Goal: Task Accomplishment & Management: Use online tool/utility

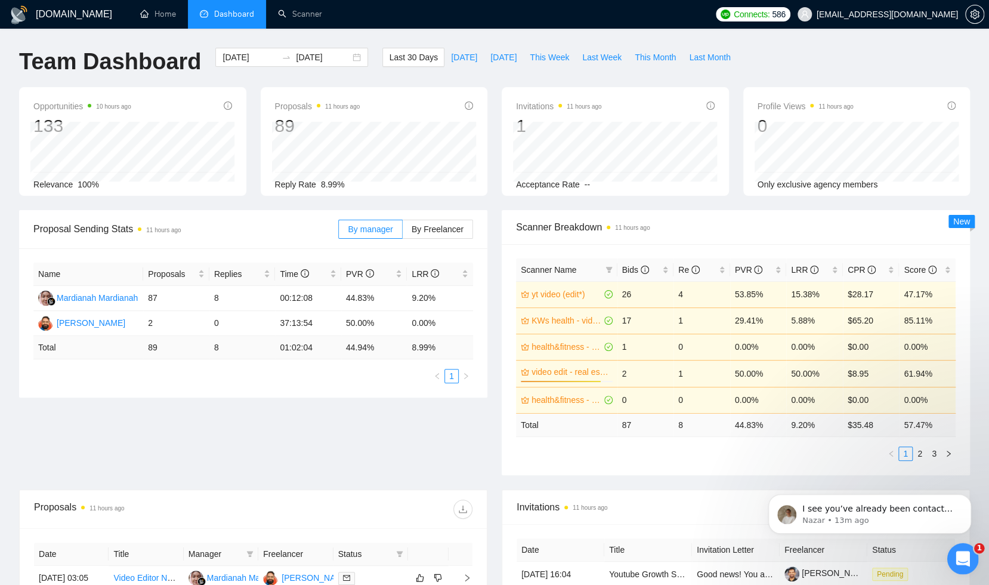
click at [969, 558] on div "Open Intercom Messenger" at bounding box center [960, 556] width 39 height 39
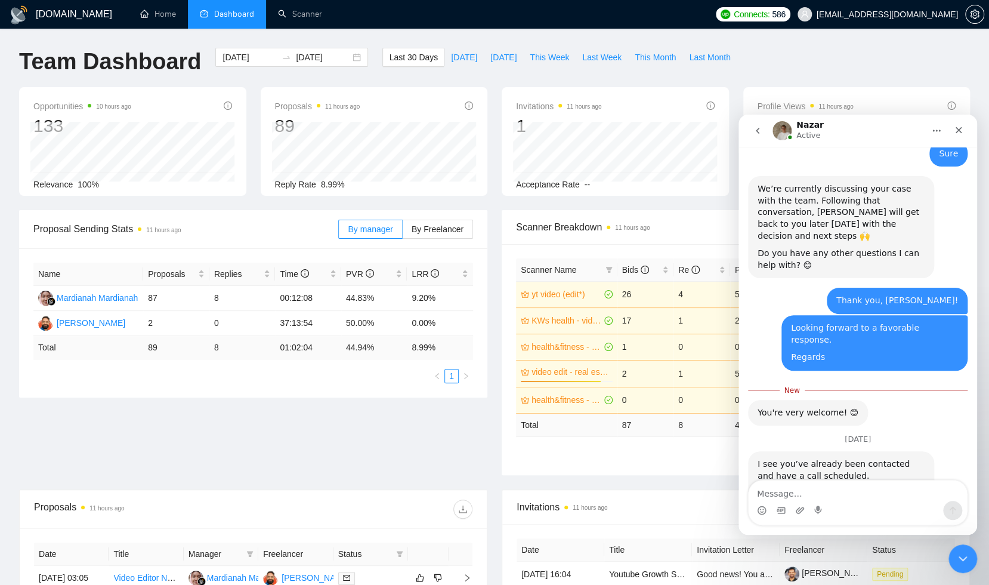
scroll to position [990, 0]
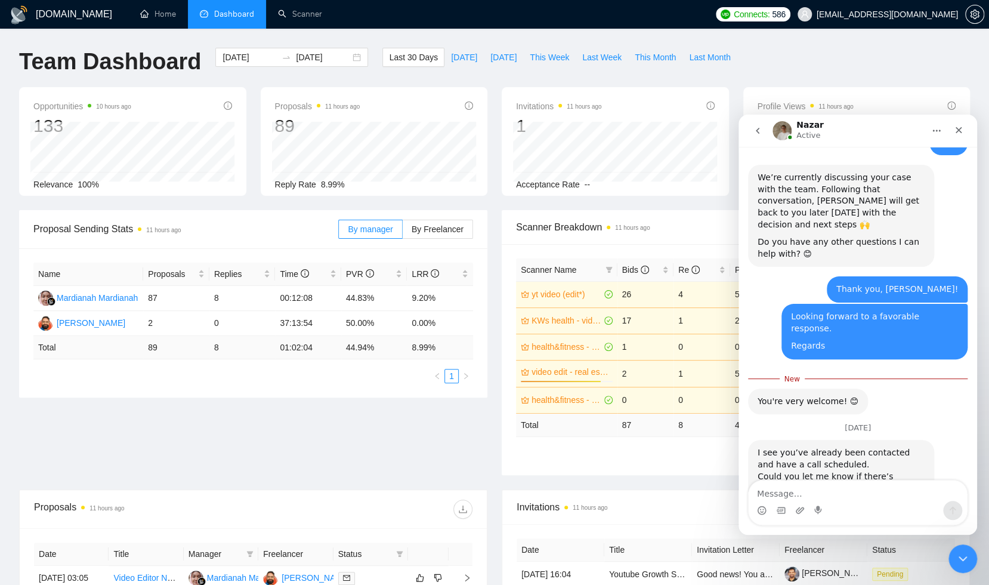
click at [864, 499] on textarea "Message…" at bounding box center [858, 490] width 218 height 20
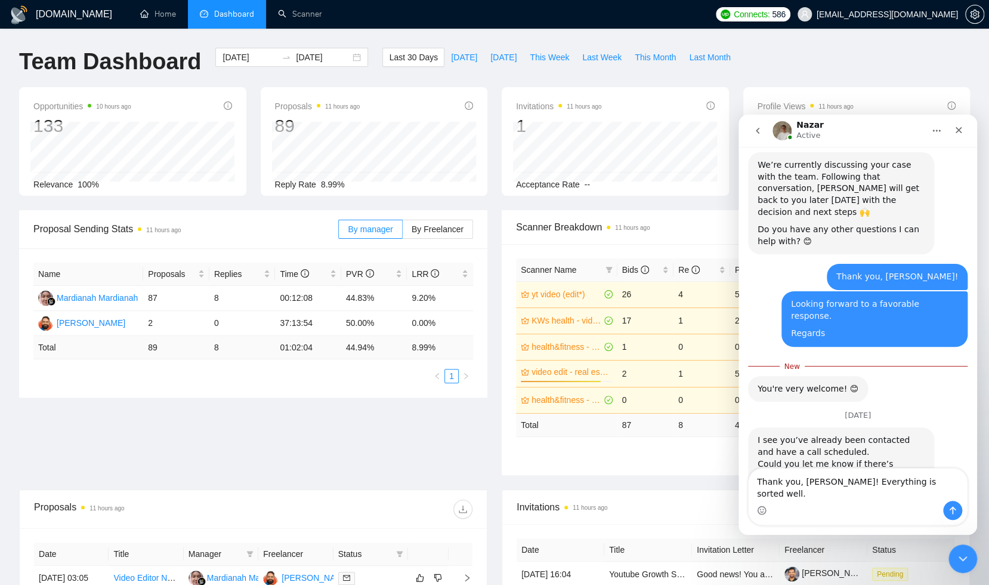
scroll to position [1014, 0]
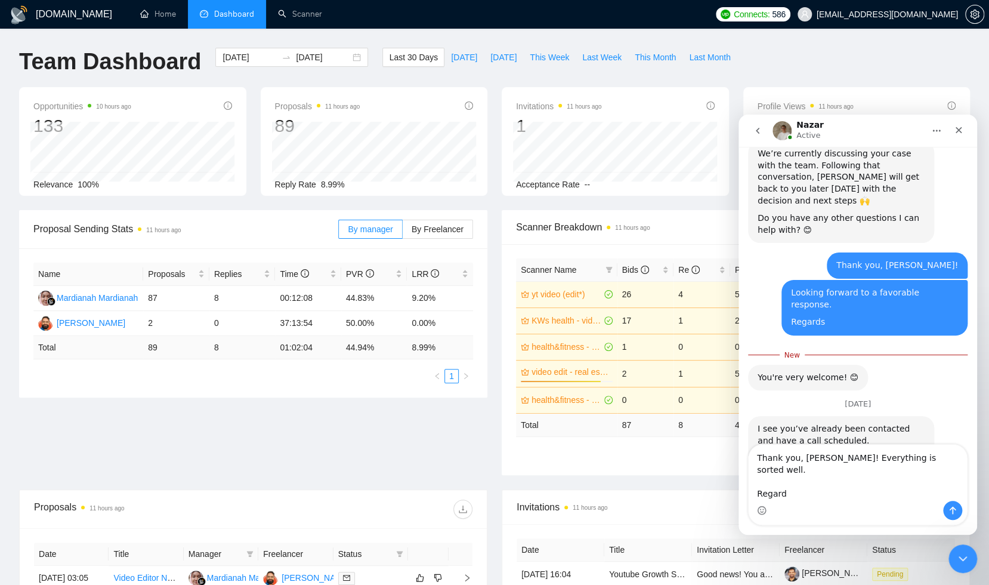
type textarea "Thank you, Nazar! Everything is sorted well. Regards"
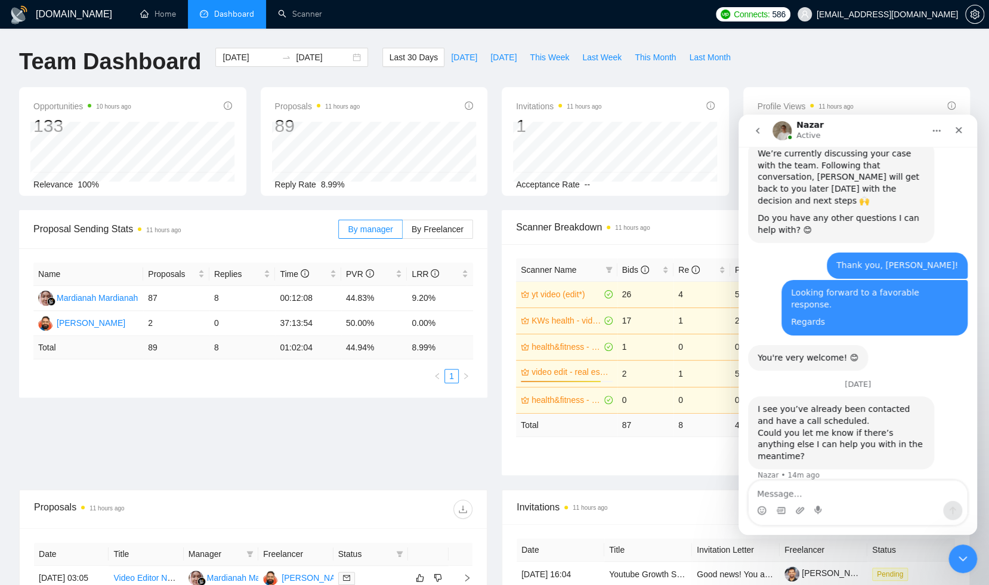
scroll to position [1035, 0]
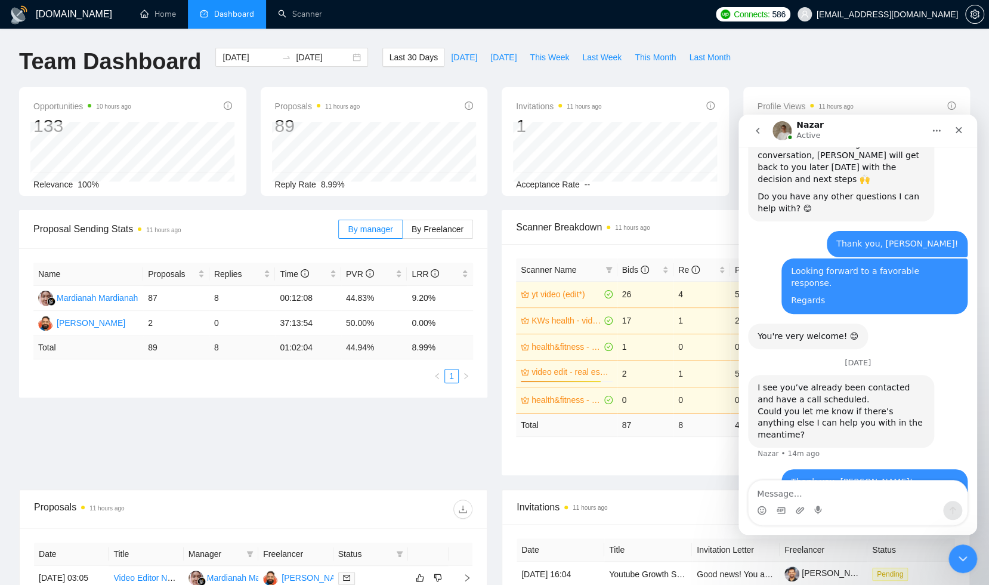
click at [821, 64] on div "Team Dashboard 2025-08-20 2025-09-19 Last 30 Days Today Yesterday This Week Las…" at bounding box center [494, 67] width 965 height 39
click at [960, 131] on icon "Close" at bounding box center [959, 130] width 7 height 7
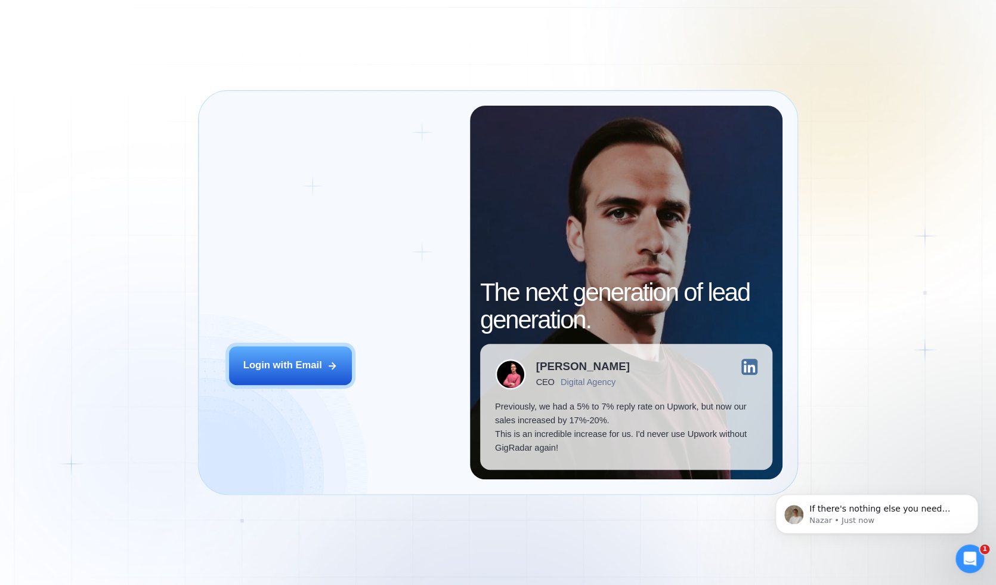
drag, startPoint x: 276, startPoint y: 370, endPoint x: 462, endPoint y: 429, distance: 195.1
click at [276, 371] on div "Login with Email" at bounding box center [282, 365] width 79 height 14
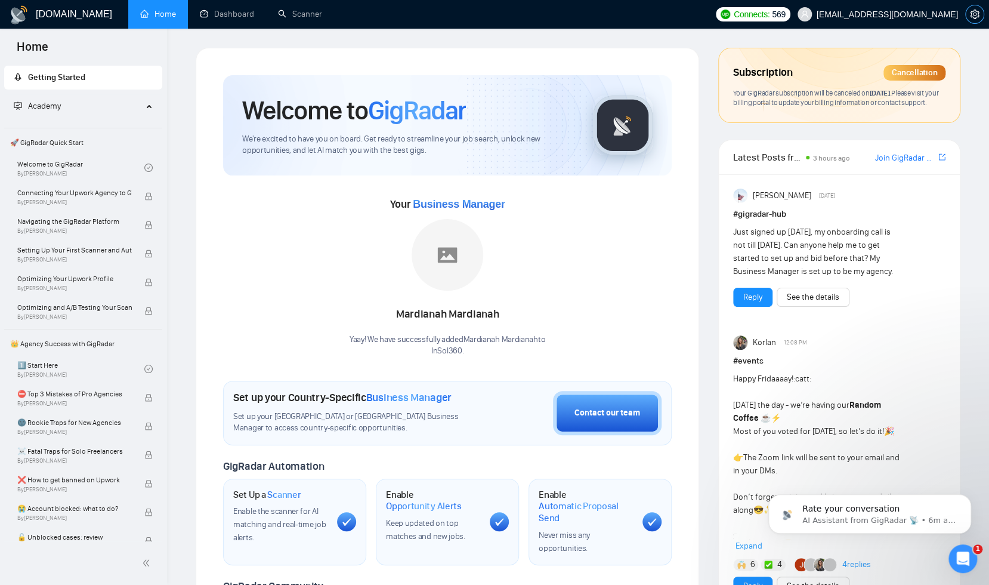
click at [973, 14] on icon "setting" at bounding box center [974, 15] width 9 height 10
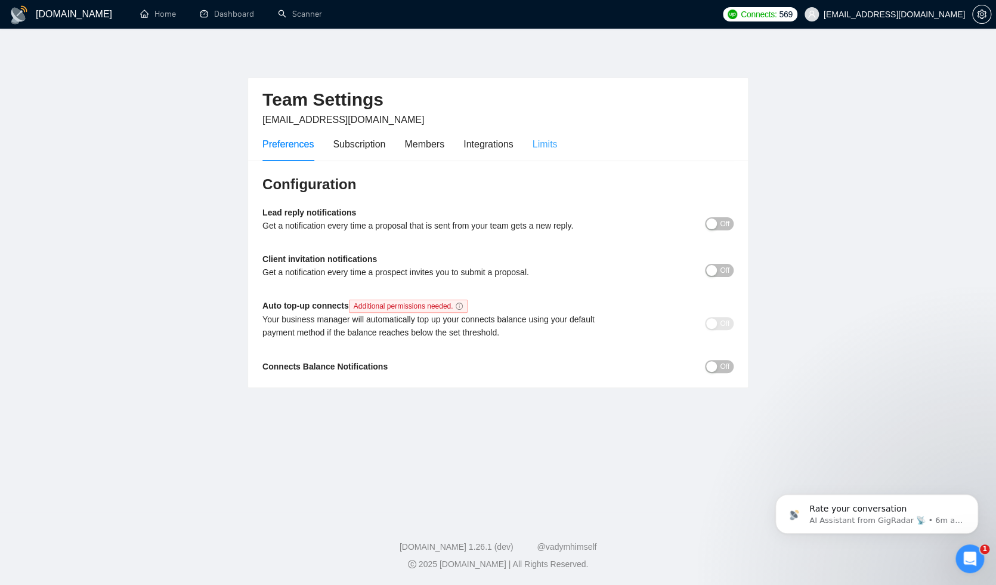
click at [555, 134] on div "Limits" at bounding box center [545, 144] width 25 height 34
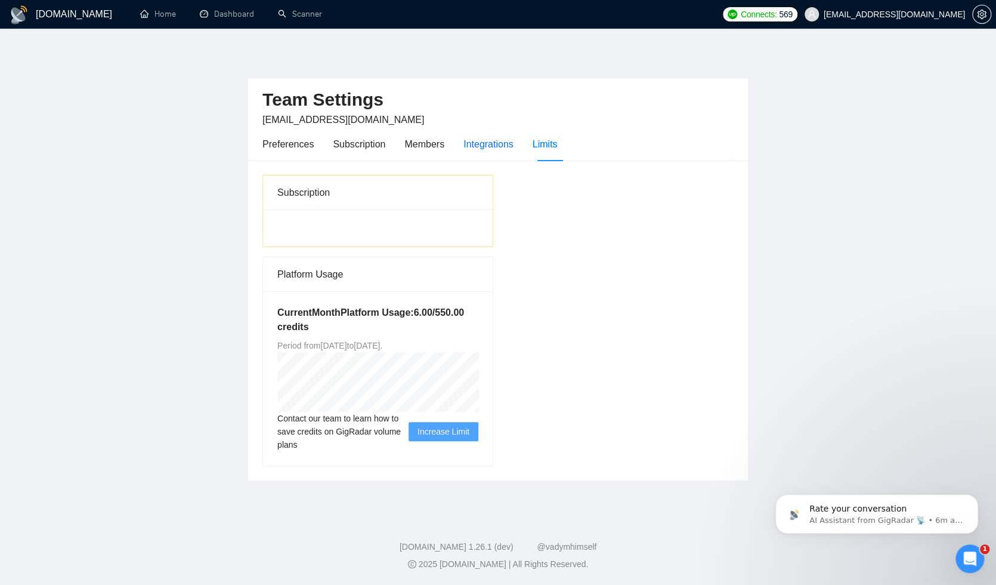
click at [498, 146] on div "Integrations" at bounding box center [488, 144] width 50 height 15
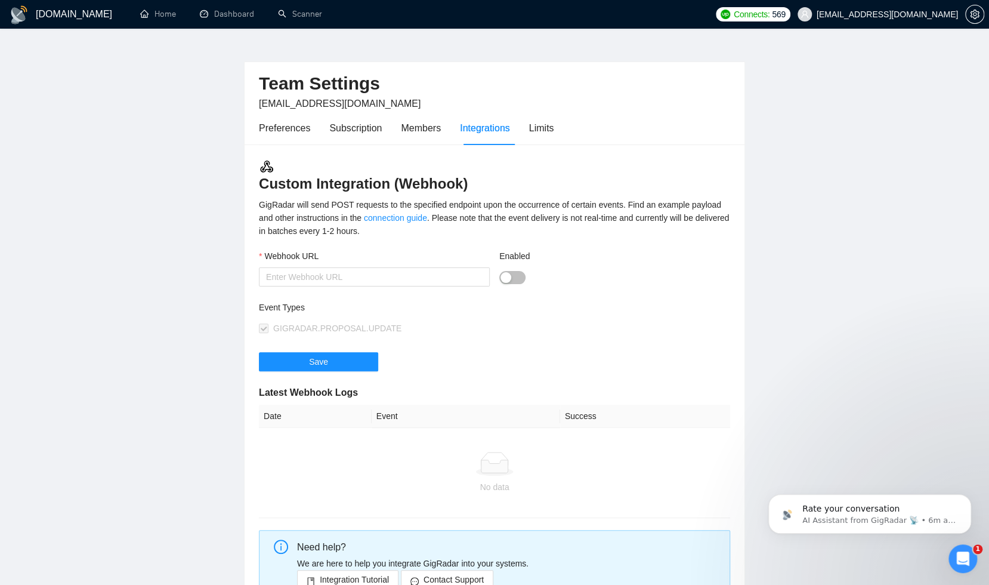
scroll to position [19, 0]
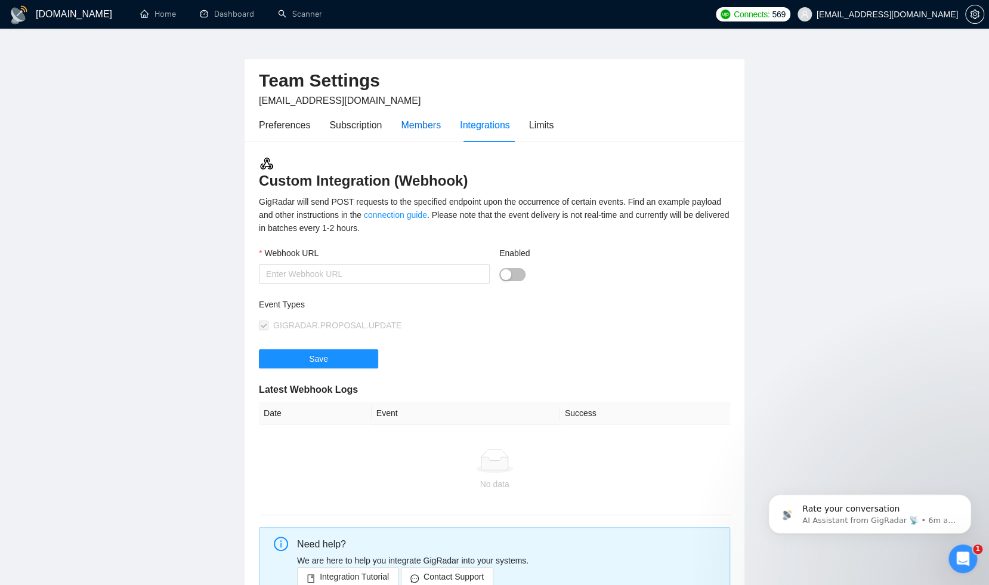
click at [428, 126] on div "Members" at bounding box center [421, 125] width 40 height 15
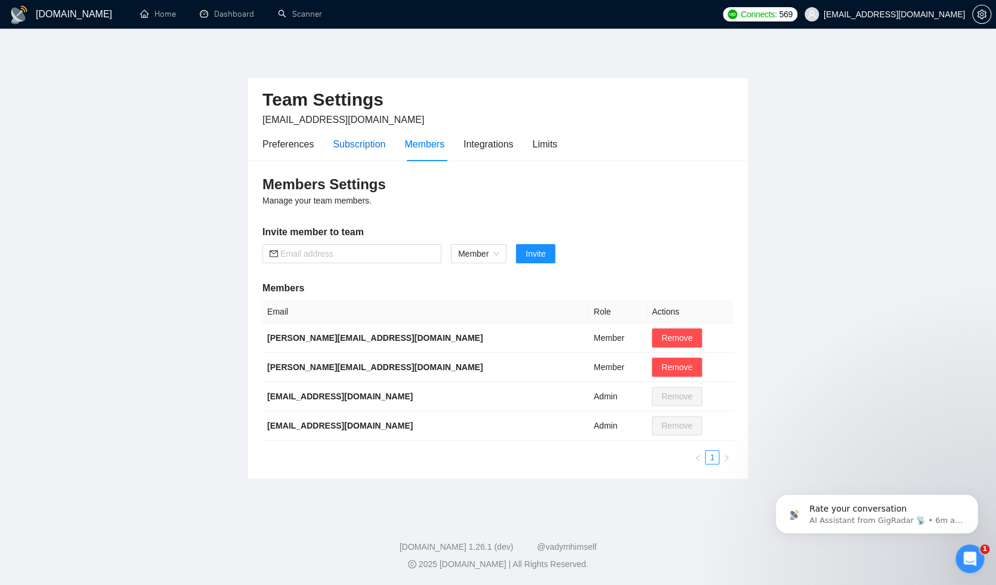
click at [360, 139] on div "Subscription" at bounding box center [359, 144] width 52 height 15
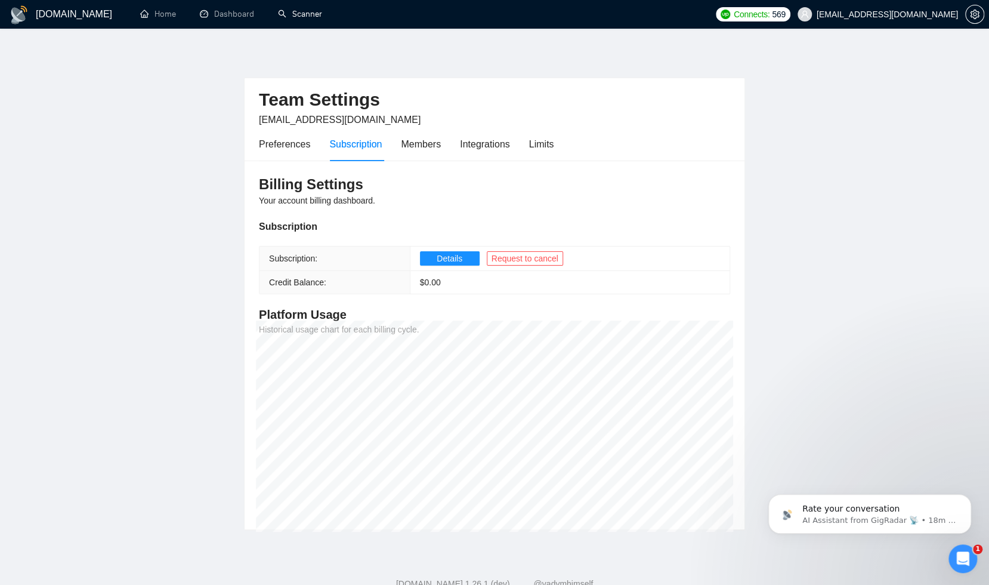
drag, startPoint x: 296, startPoint y: 14, endPoint x: 319, endPoint y: 35, distance: 30.8
click at [296, 15] on link "Scanner" at bounding box center [300, 14] width 44 height 10
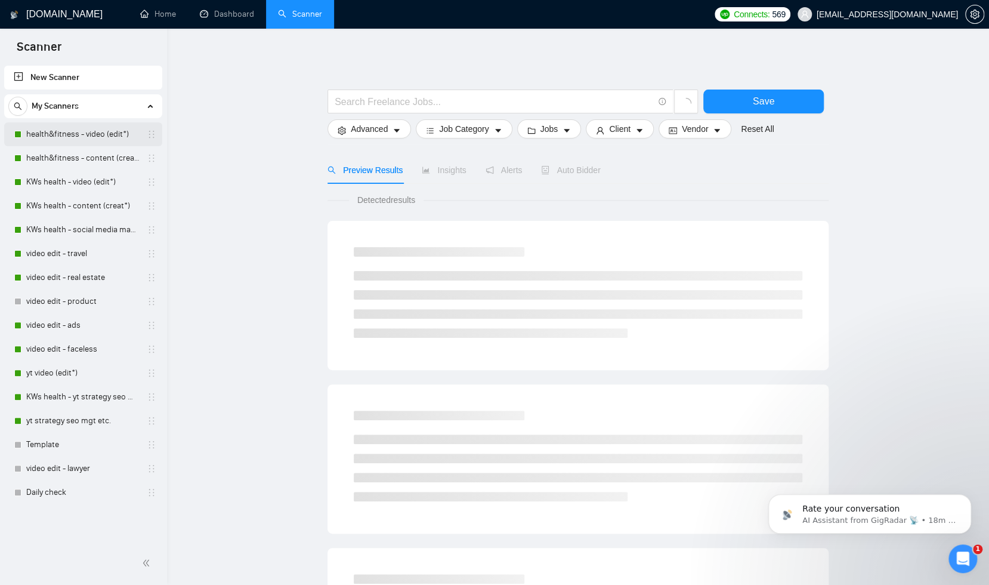
click at [78, 131] on link "health&fitness - video (edit*)" at bounding box center [82, 134] width 113 height 24
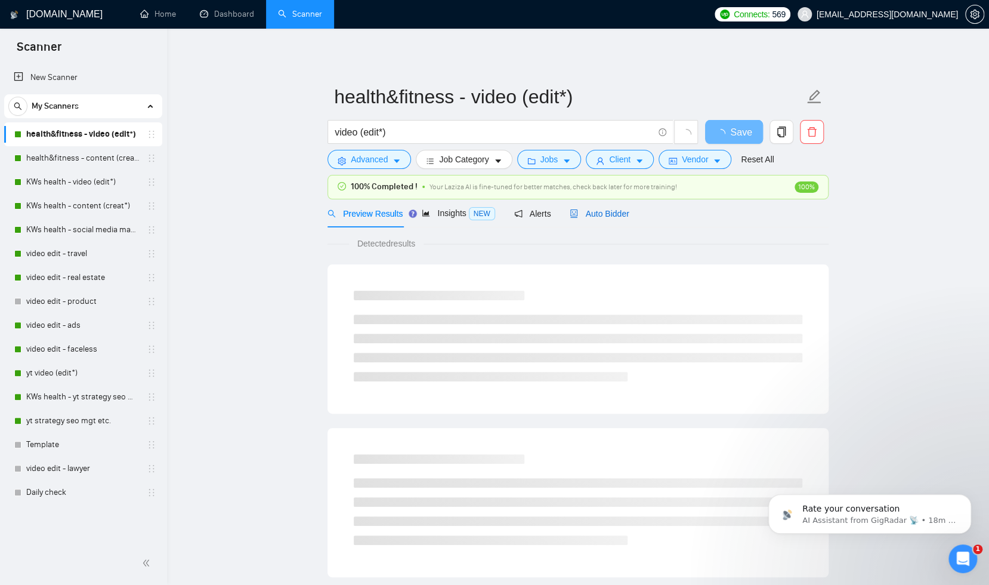
drag, startPoint x: 605, startPoint y: 207, endPoint x: 886, endPoint y: 264, distance: 286.0
click at [606, 209] on span "Auto Bidder" at bounding box center [599, 214] width 59 height 10
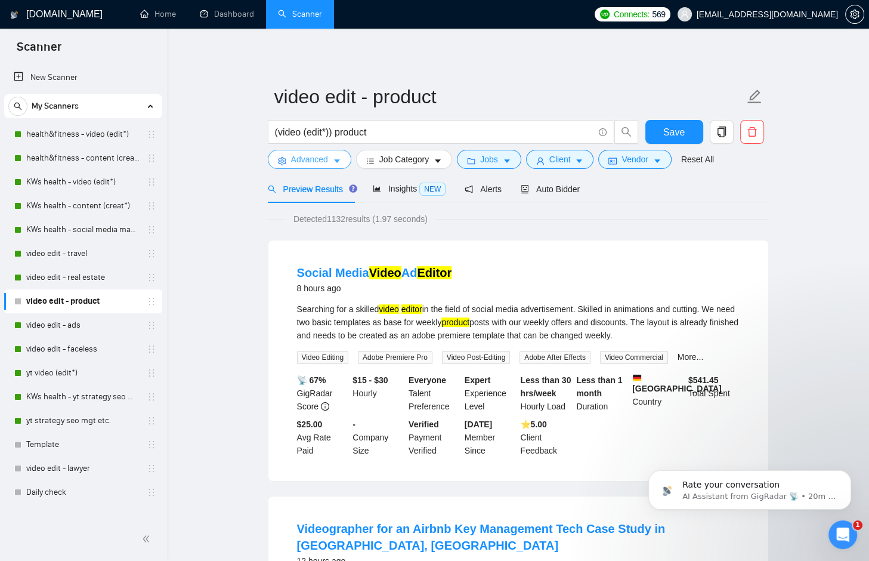
click at [346, 160] on button "Advanced" at bounding box center [310, 159] width 84 height 19
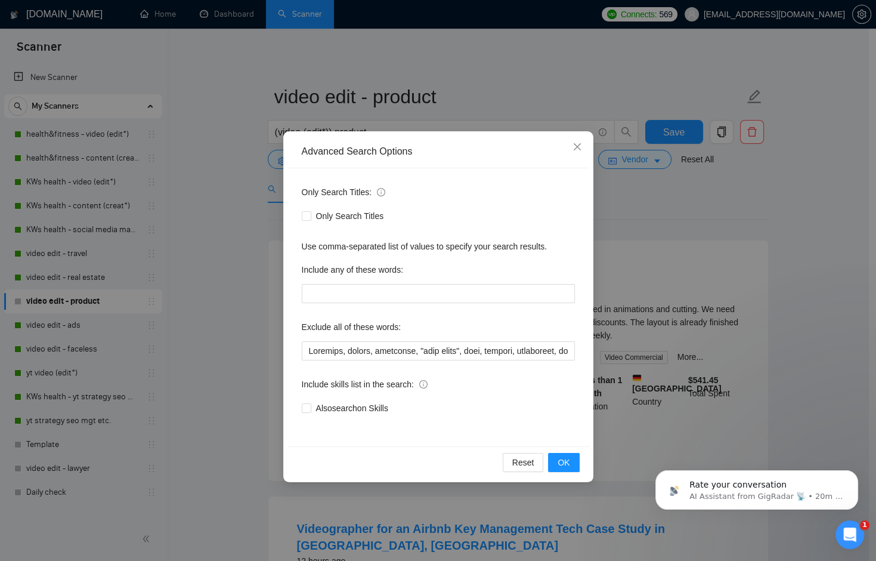
click at [246, 228] on div "Advanced Search Options Only Search Titles: Only Search Titles Use comma-separa…" at bounding box center [438, 280] width 876 height 561
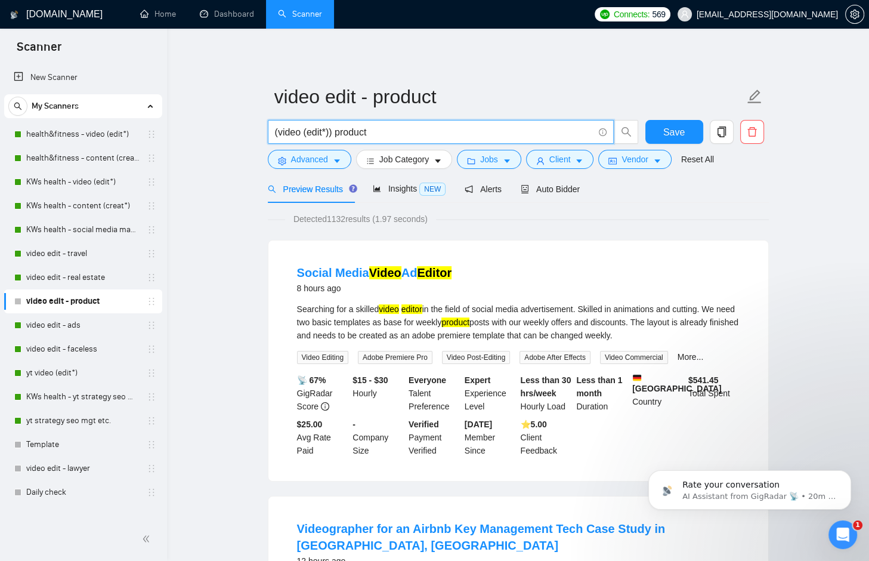
drag, startPoint x: 384, startPoint y: 134, endPoint x: 269, endPoint y: 129, distance: 115.2
click at [269, 129] on span "(video (edit*)) product" at bounding box center [441, 132] width 346 height 24
drag, startPoint x: 375, startPoint y: 136, endPoint x: 274, endPoint y: 132, distance: 100.9
click at [275, 132] on input "(video (edit*)) product" at bounding box center [434, 132] width 319 height 15
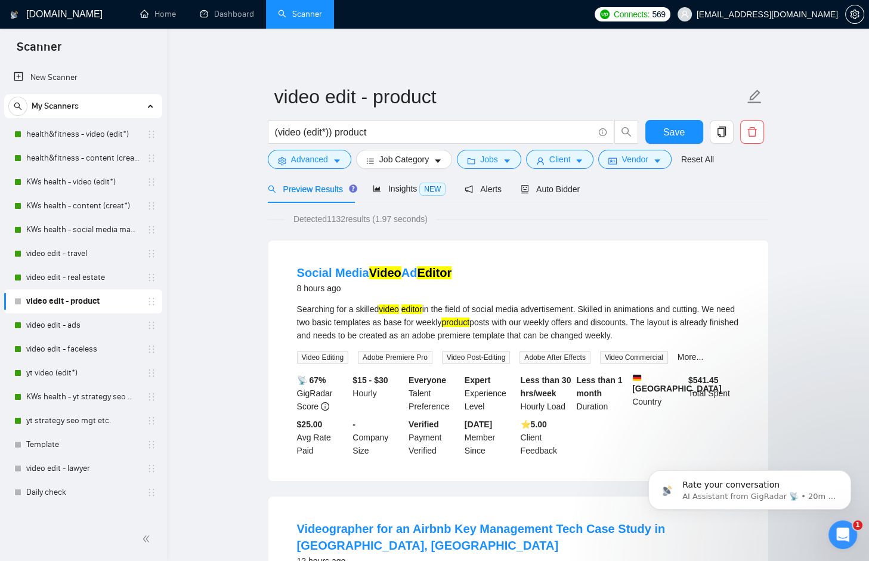
click at [389, 132] on input "(video (edit*)) product" at bounding box center [434, 132] width 319 height 15
drag, startPoint x: 381, startPoint y: 133, endPoint x: 253, endPoint y: 135, distance: 127.1
click at [559, 189] on span "Auto Bidder" at bounding box center [550, 189] width 59 height 10
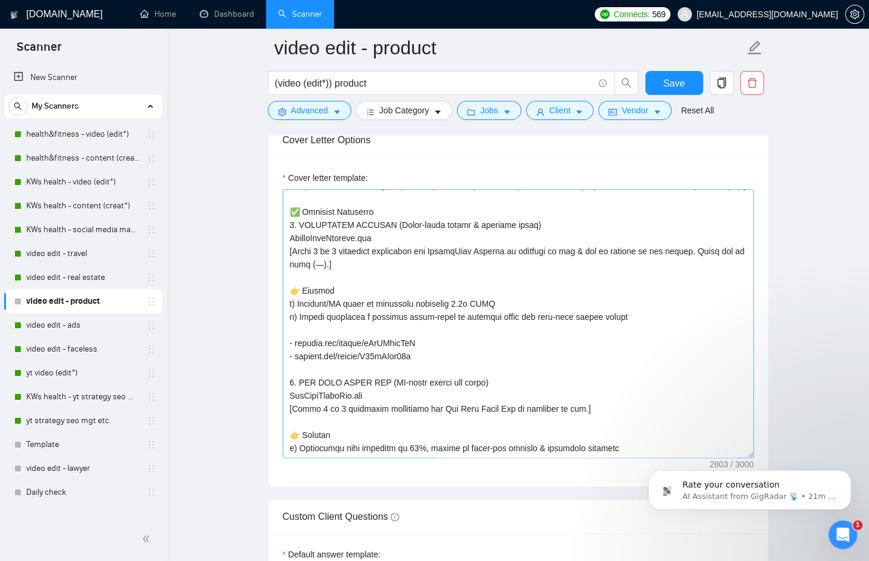
scroll to position [178, 0]
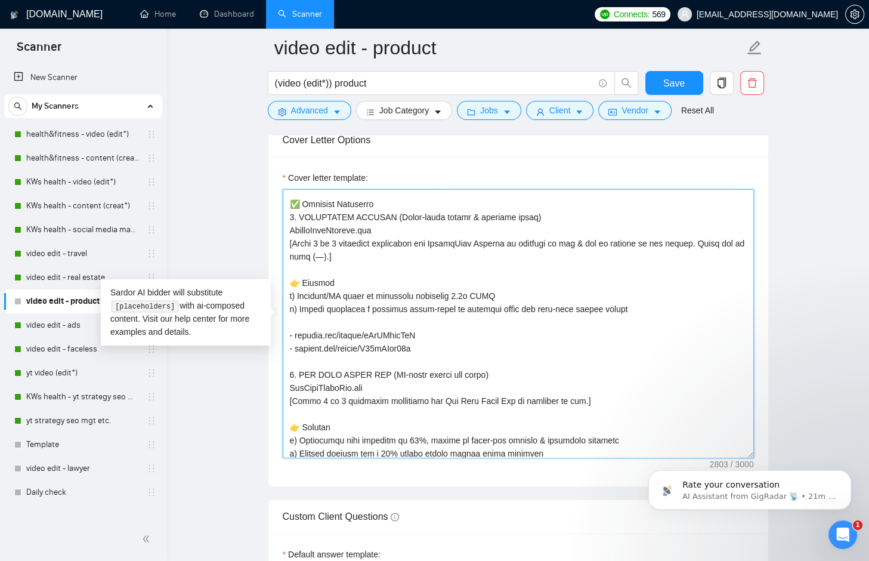
drag, startPoint x: 296, startPoint y: 349, endPoint x: 432, endPoint y: 345, distance: 136.6
click at [432, 345] on textarea "Cover letter template:" at bounding box center [518, 323] width 471 height 268
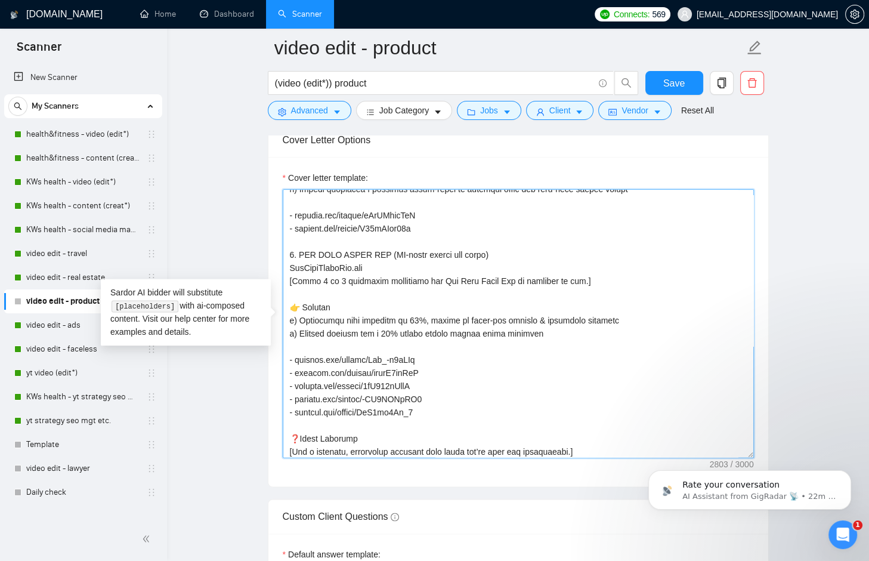
scroll to position [299, 0]
drag, startPoint x: 296, startPoint y: 370, endPoint x: 432, endPoint y: 366, distance: 136.7
click at [432, 366] on textarea "Cover letter template:" at bounding box center [518, 323] width 471 height 268
click at [444, 387] on textarea "Cover letter template:" at bounding box center [518, 323] width 471 height 268
drag, startPoint x: 532, startPoint y: 343, endPoint x: 290, endPoint y: 328, distance: 242.6
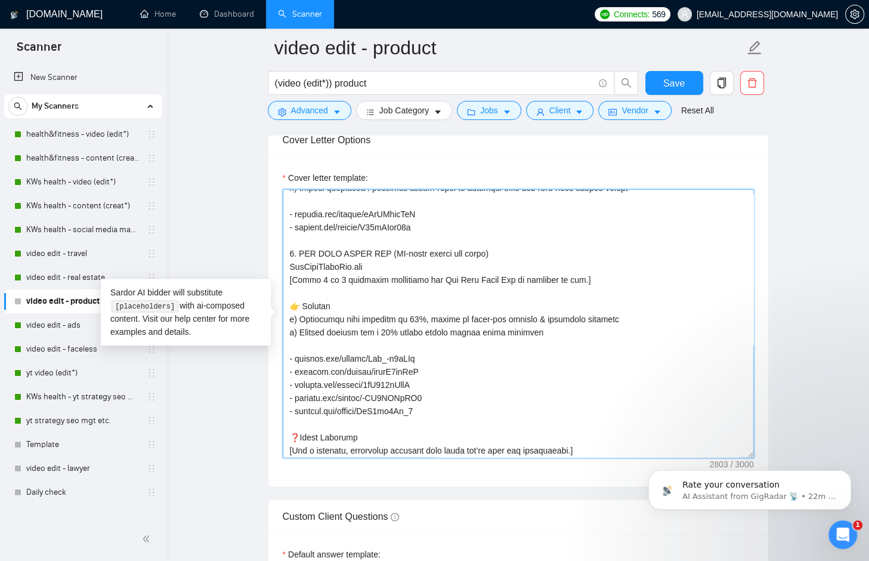
click at [288, 327] on textarea "Cover letter template:" at bounding box center [518, 323] width 471 height 268
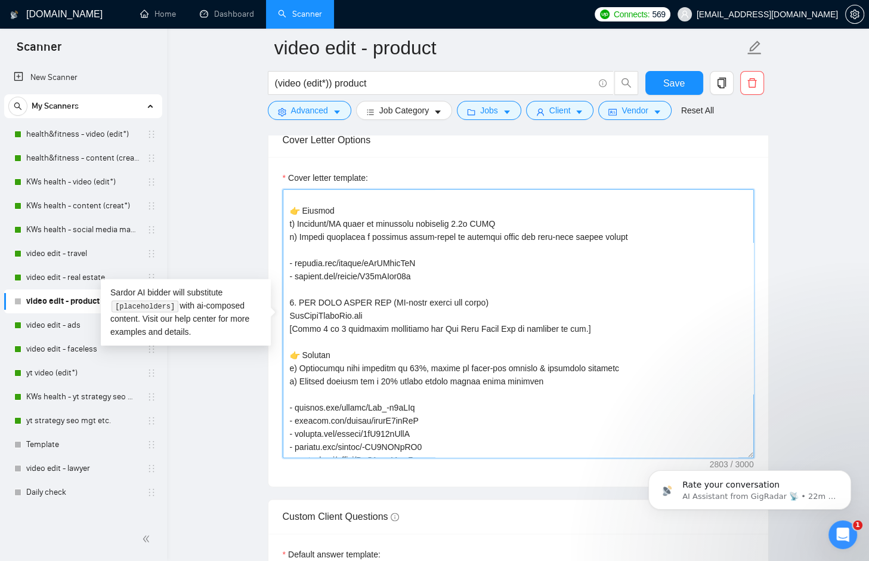
scroll to position [203, 0]
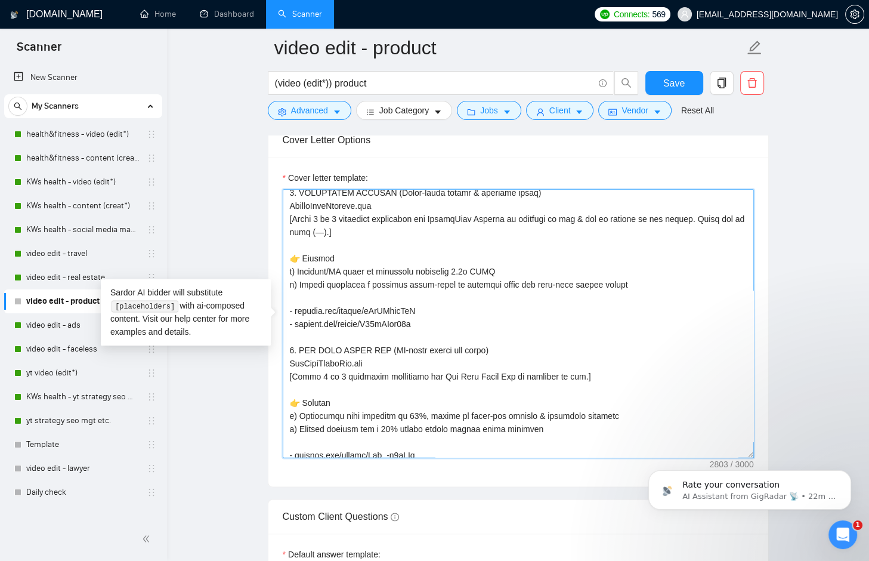
drag, startPoint x: 628, startPoint y: 297, endPoint x: 293, endPoint y: 283, distance: 335.5
click at [293, 283] on textarea "Cover letter template:" at bounding box center [518, 323] width 471 height 268
click at [305, 288] on textarea "Cover letter template:" at bounding box center [518, 323] width 471 height 268
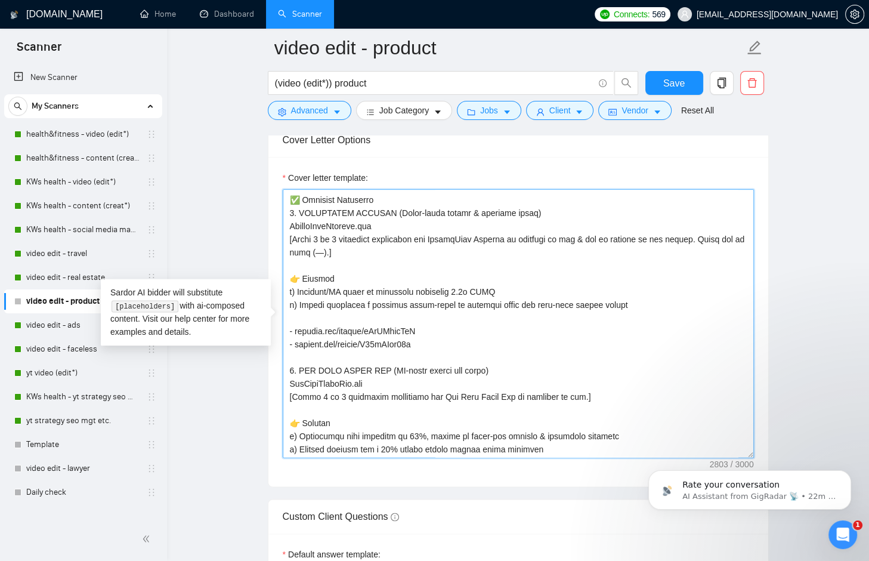
scroll to position [180, 0]
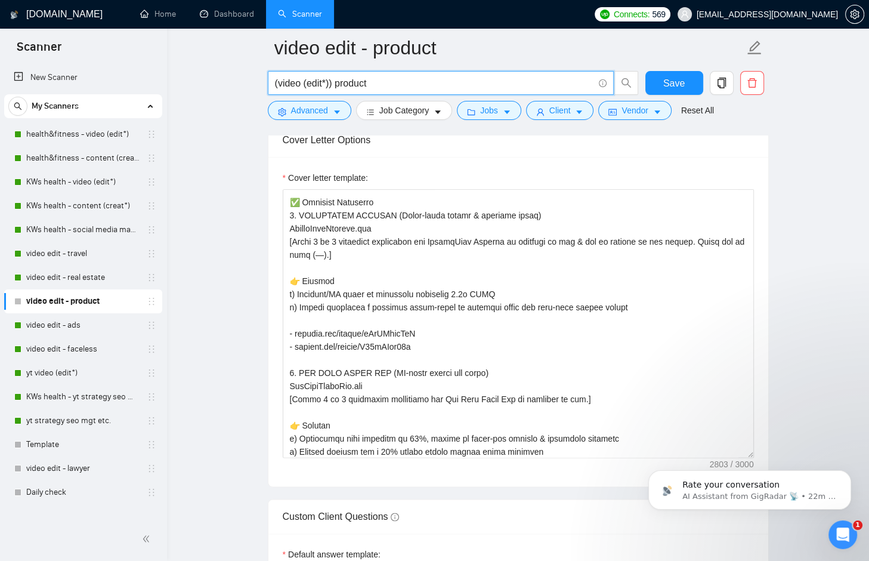
drag, startPoint x: 376, startPoint y: 83, endPoint x: 225, endPoint y: 84, distance: 151.5
click at [221, 84] on main "video edit - product (video (edit*)) product Save Advanced Job Category Jobs Cl…" at bounding box center [518, 461] width 664 height 3611
click at [377, 84] on input "(video (edit*)) product" at bounding box center [434, 83] width 319 height 15
drag, startPoint x: 383, startPoint y: 83, endPoint x: 240, endPoint y: 80, distance: 143.2
click at [240, 80] on main "video edit - product (video (edit*)) product Save Advanced Job Category Jobs Cl…" at bounding box center [518, 461] width 664 height 3611
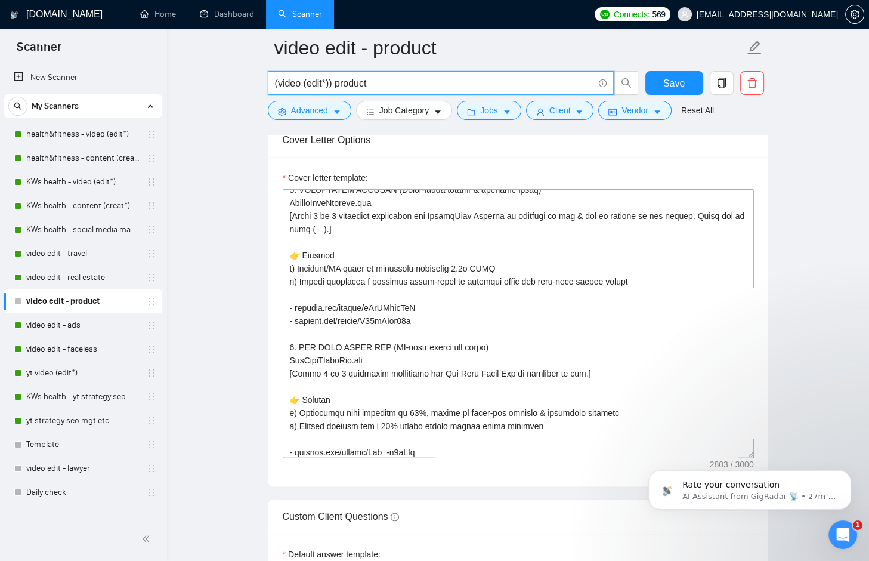
scroll to position [210, 0]
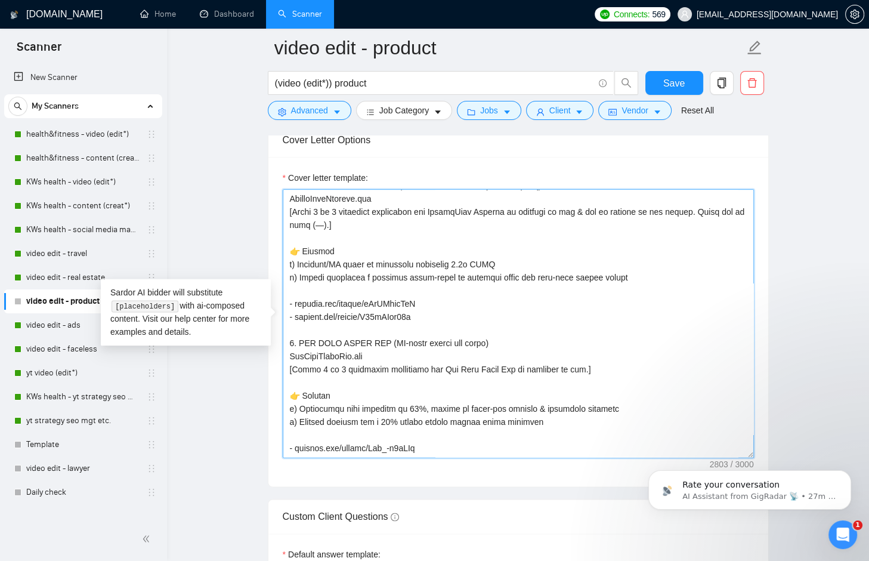
drag, startPoint x: 295, startPoint y: 311, endPoint x: 487, endPoint y: 418, distance: 220.3
click at [487, 418] on textarea "Cover letter template:" at bounding box center [518, 323] width 471 height 268
click at [487, 338] on textarea "Cover letter template:" at bounding box center [518, 323] width 471 height 268
drag, startPoint x: 439, startPoint y: 327, endPoint x: 273, endPoint y: 314, distance: 166.4
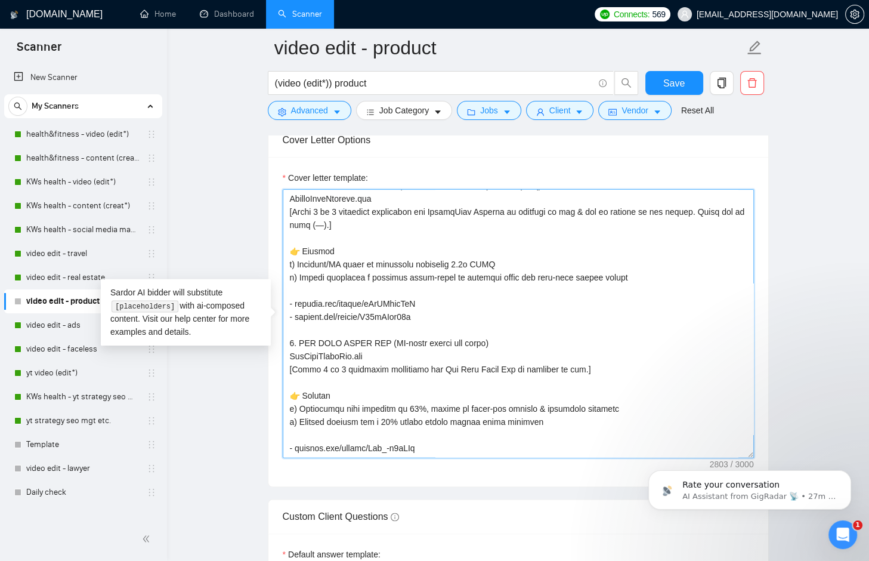
click at [438, 329] on textarea "Cover letter template:" at bounding box center [518, 323] width 471 height 268
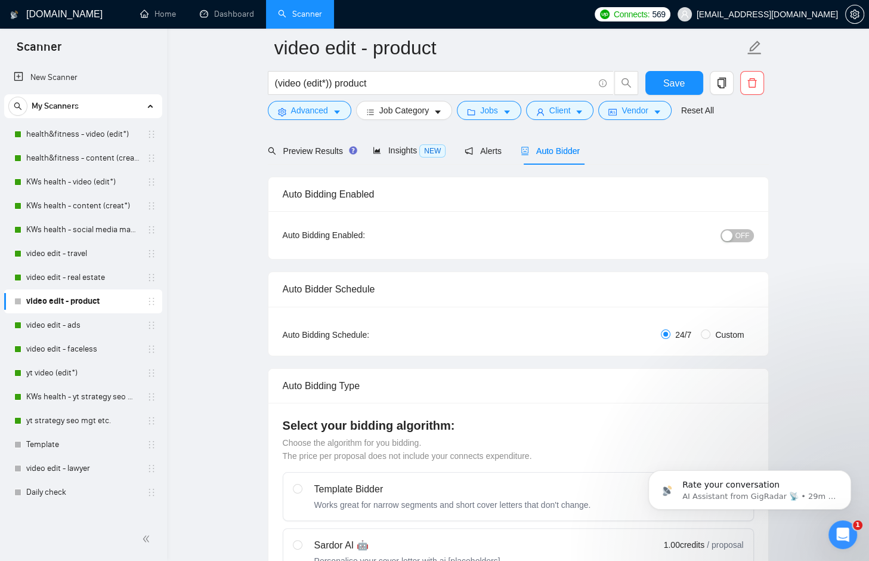
scroll to position [0, 0]
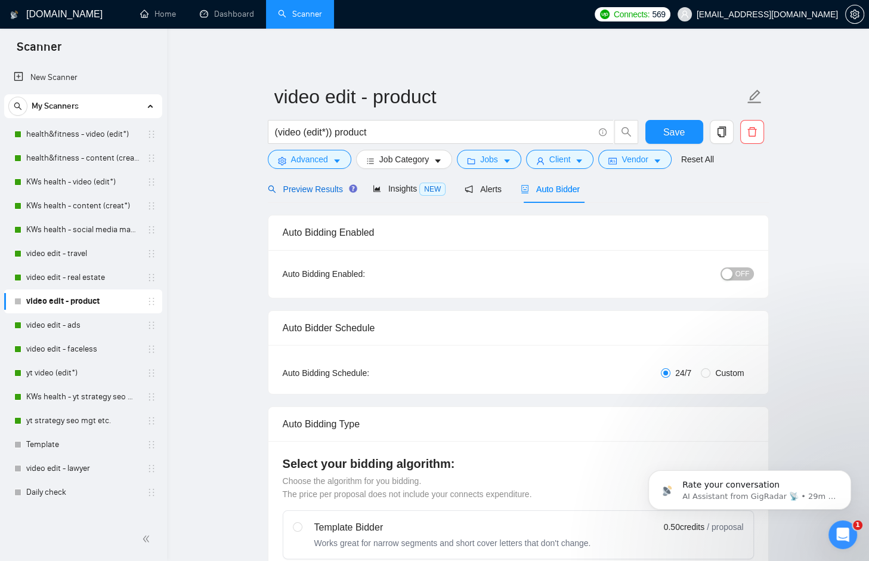
drag, startPoint x: 308, startPoint y: 184, endPoint x: 302, endPoint y: 202, distance: 18.9
click at [309, 187] on span "Preview Results" at bounding box center [311, 189] width 86 height 10
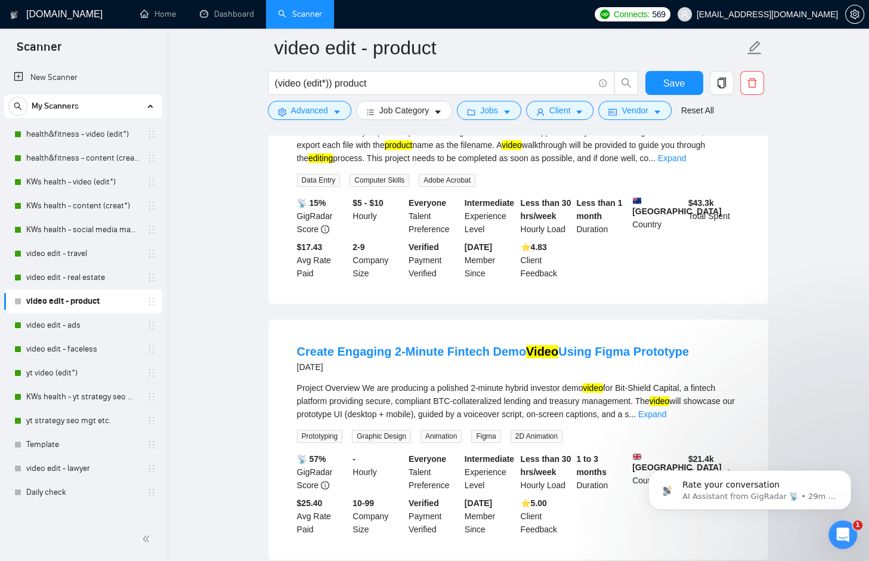
scroll to position [756, 0]
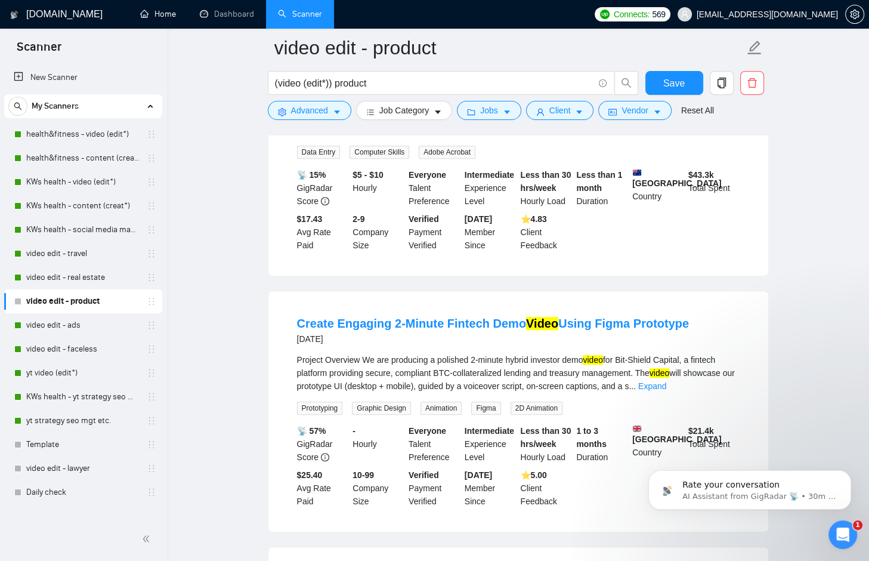
drag, startPoint x: 170, startPoint y: 10, endPoint x: 290, endPoint y: 140, distance: 176.4
click at [170, 10] on link "Home" at bounding box center [158, 14] width 36 height 10
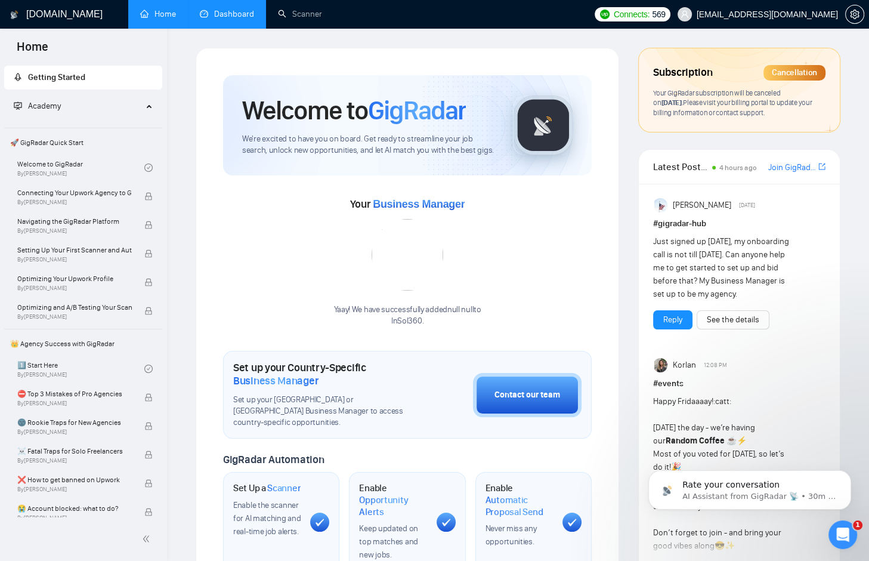
click at [236, 10] on link "Dashboard" at bounding box center [227, 14] width 54 height 10
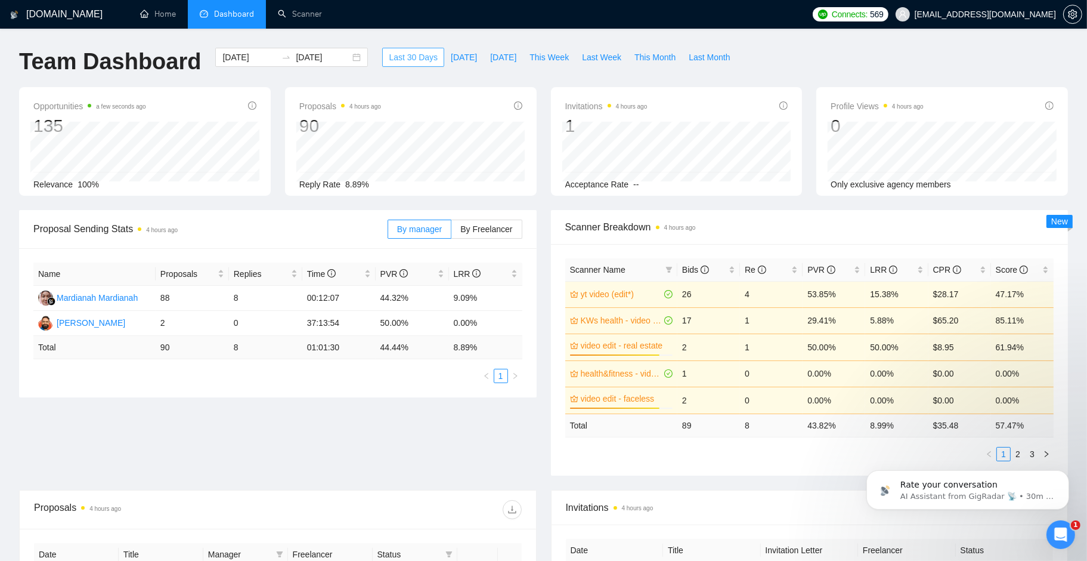
click at [415, 58] on span "Last 30 Days" at bounding box center [413, 57] width 49 height 13
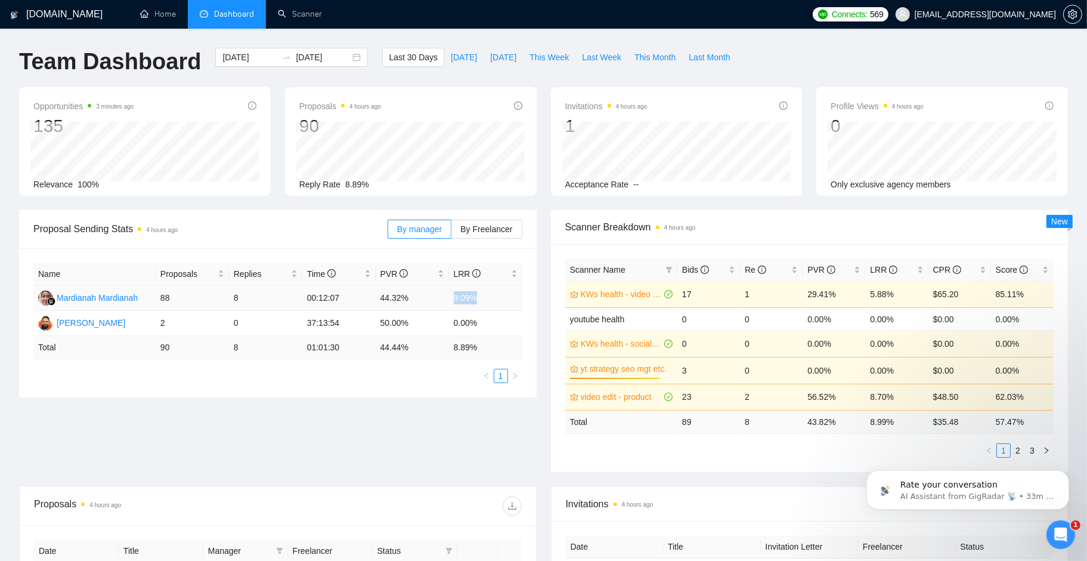
drag, startPoint x: 456, startPoint y: 295, endPoint x: 477, endPoint y: 296, distance: 20.9
click at [477, 296] on td "9.09%" at bounding box center [485, 298] width 73 height 25
click at [473, 437] on div "Proposal Sending Stats 4 hours ago By manager By Freelancer Name Proposals Repl…" at bounding box center [543, 348] width 1063 height 276
drag, startPoint x: 452, startPoint y: 297, endPoint x: 480, endPoint y: 296, distance: 27.4
click at [480, 296] on td "9.09%" at bounding box center [485, 298] width 73 height 25
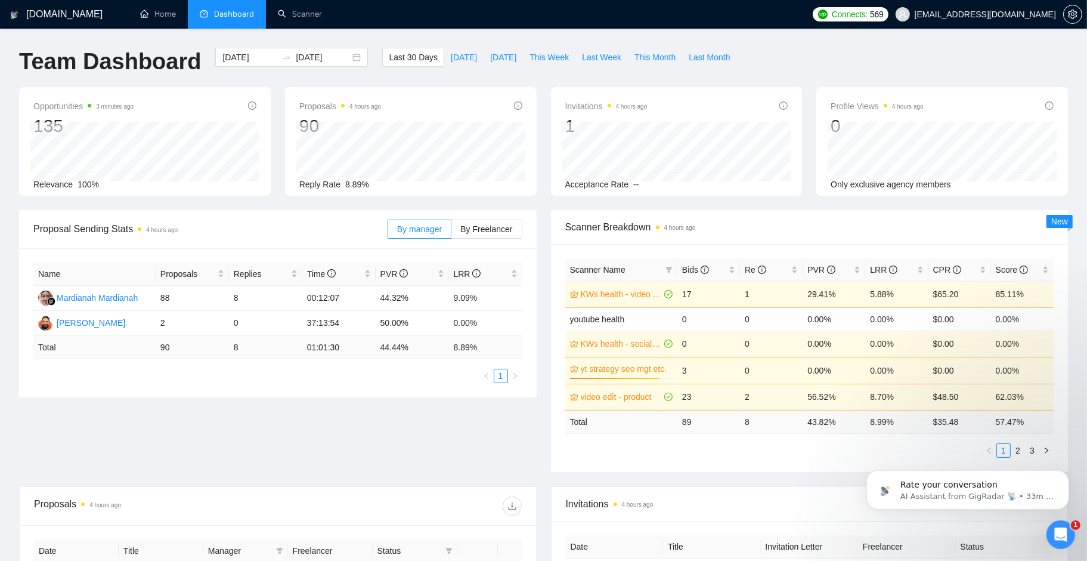
click at [487, 444] on div "Proposal Sending Stats 4 hours ago By manager By Freelancer Name Proposals Repl…" at bounding box center [543, 348] width 1063 height 276
